Goal: Task Accomplishment & Management: Complete application form

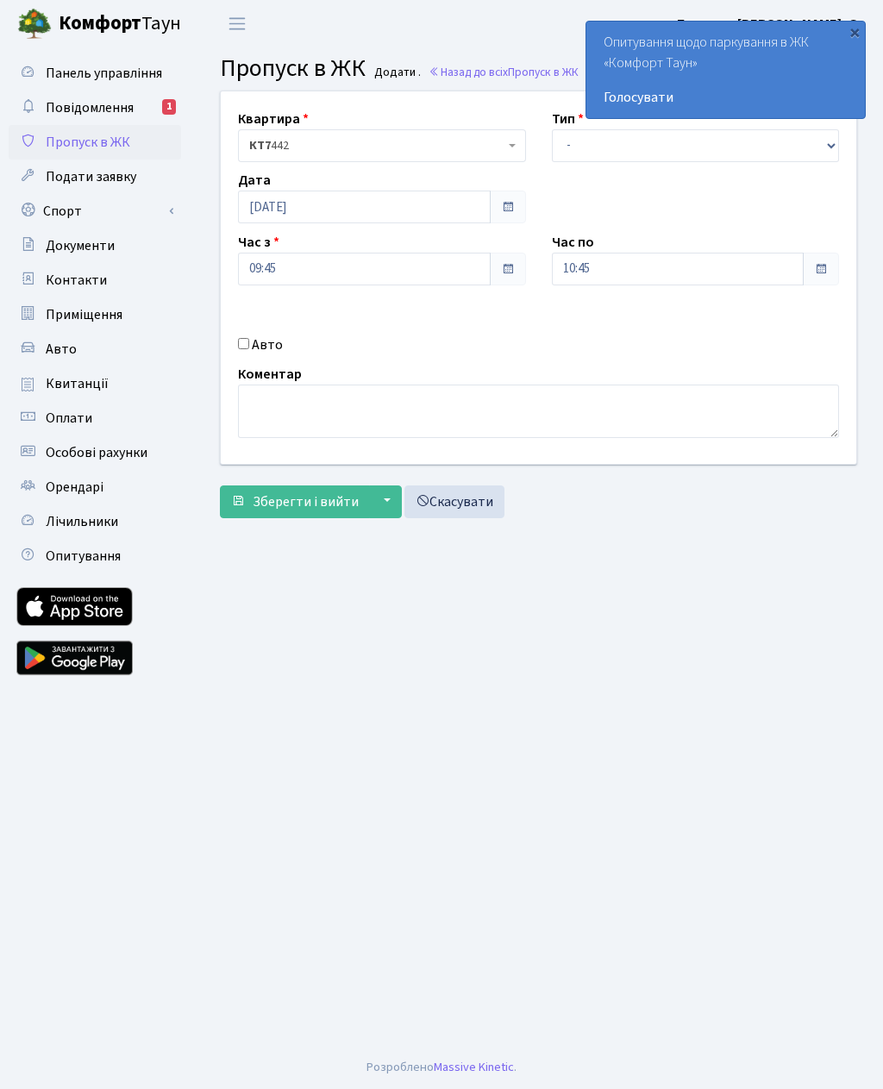
click at [242, 340] on input "Авто" at bounding box center [243, 343] width 11 height 11
checkbox input "true"
type input "Ка8398ра"
click at [570, 150] on select "- Доставка Таксі Гості Сервіс" at bounding box center [696, 145] width 288 height 33
select select "3"
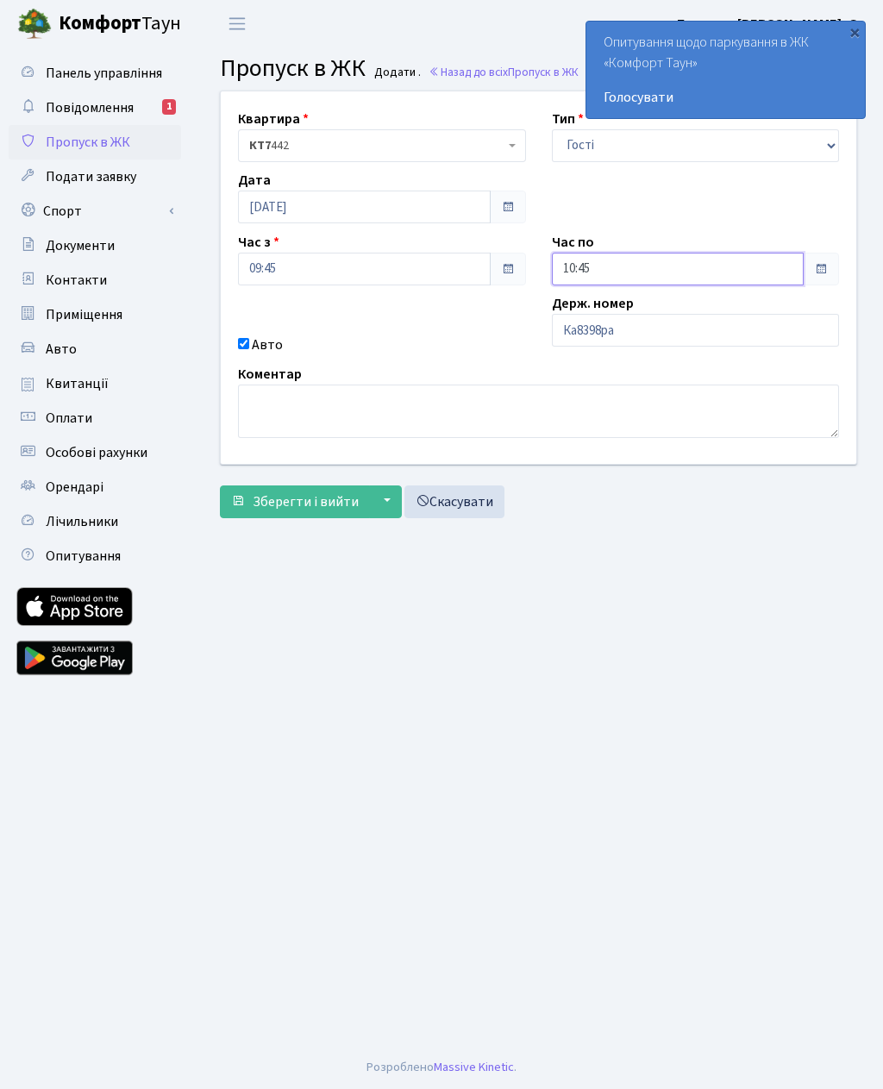
click at [591, 277] on input "10:45" at bounding box center [678, 269] width 253 height 33
click at [597, 335] on icon at bounding box center [599, 328] width 47 height 47
click at [588, 329] on icon at bounding box center [599, 328] width 47 height 47
type input "13:45"
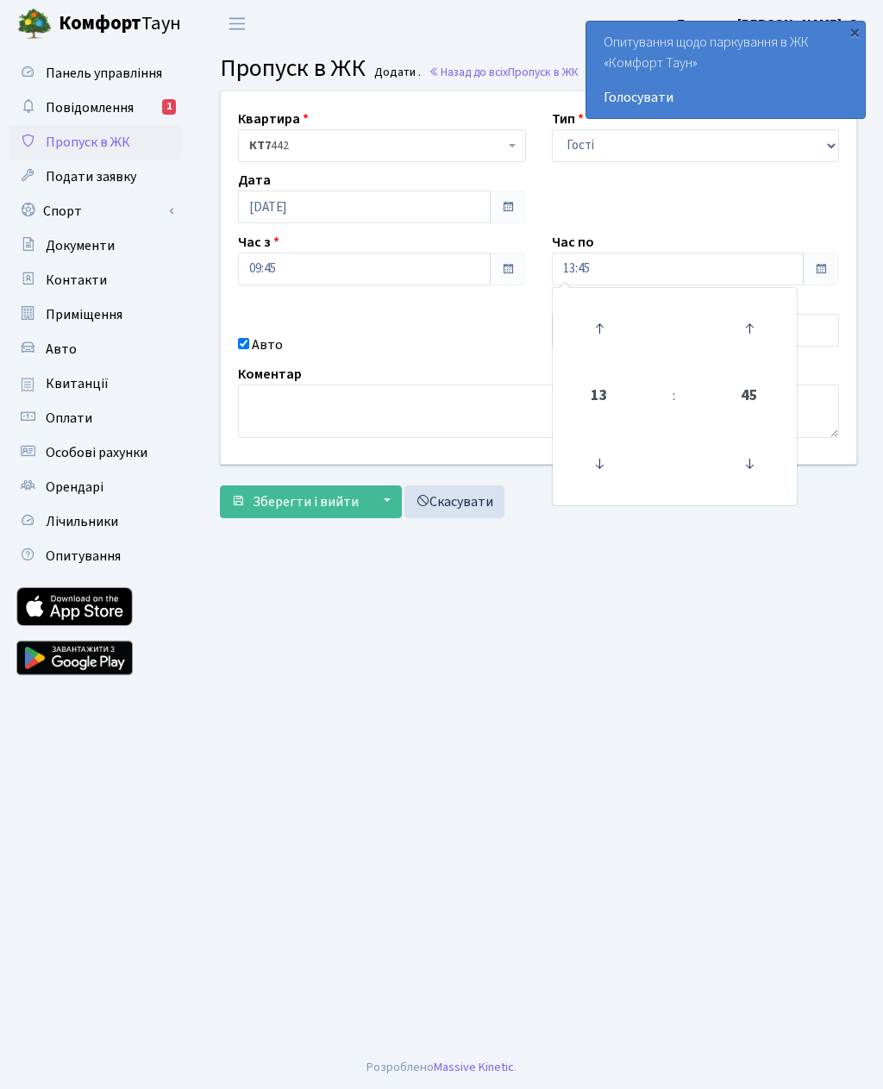
click at [486, 626] on main "Admin Пропуск в ЖК Додати Пропуск в ЖК Додати . Назад до всіх Пропуск в ЖК Квар…" at bounding box center [538, 546] width 689 height 999
click at [310, 498] on span "Зберегти і вийти" at bounding box center [306, 501] width 106 height 19
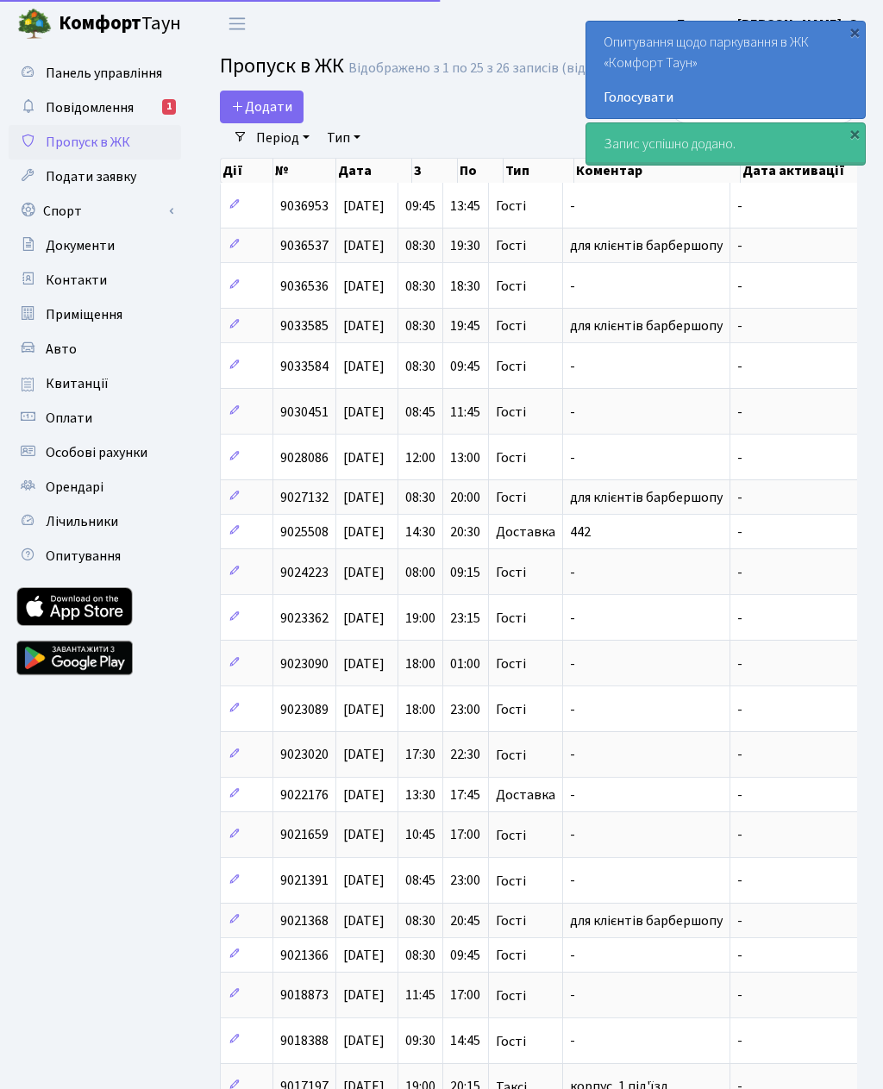
select select "25"
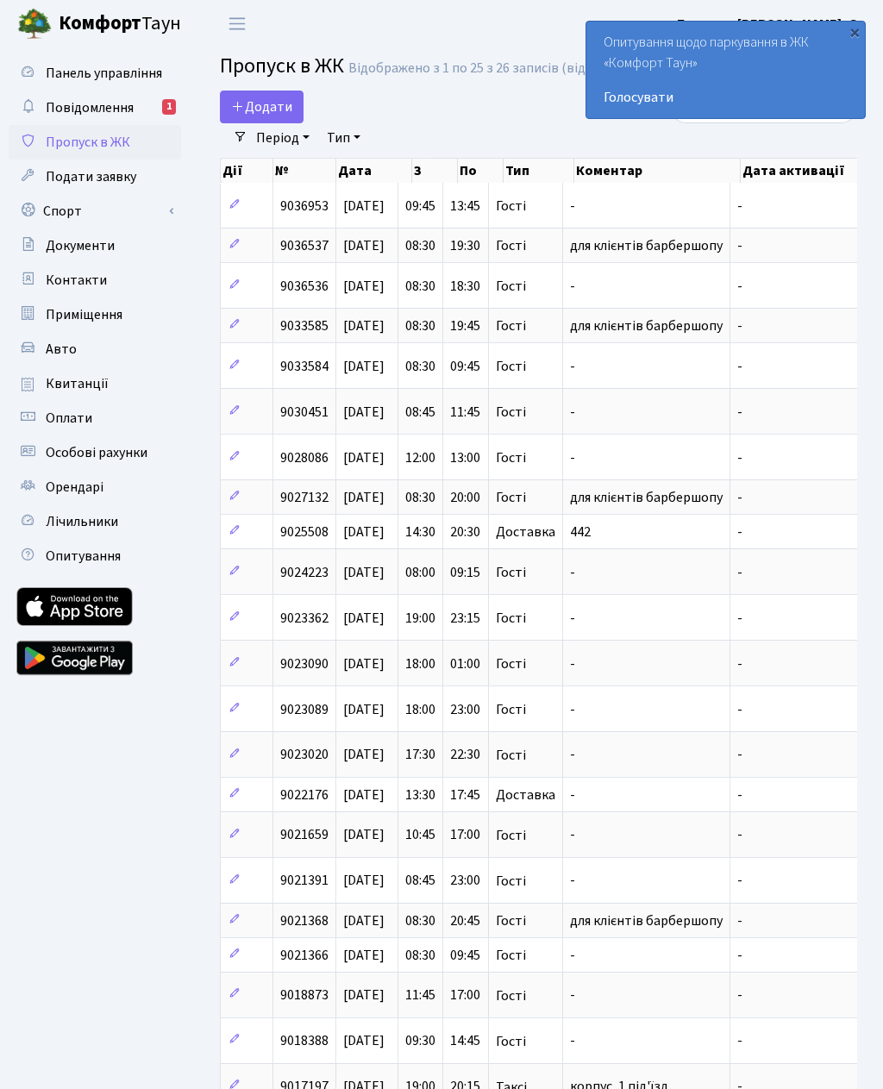
click at [374, 9] on header "[PERSON_NAME] Блєдних В. О. Мій обліковий запис Вийти" at bounding box center [441, 23] width 883 height 47
